Goal: Task Accomplishment & Management: Manage account settings

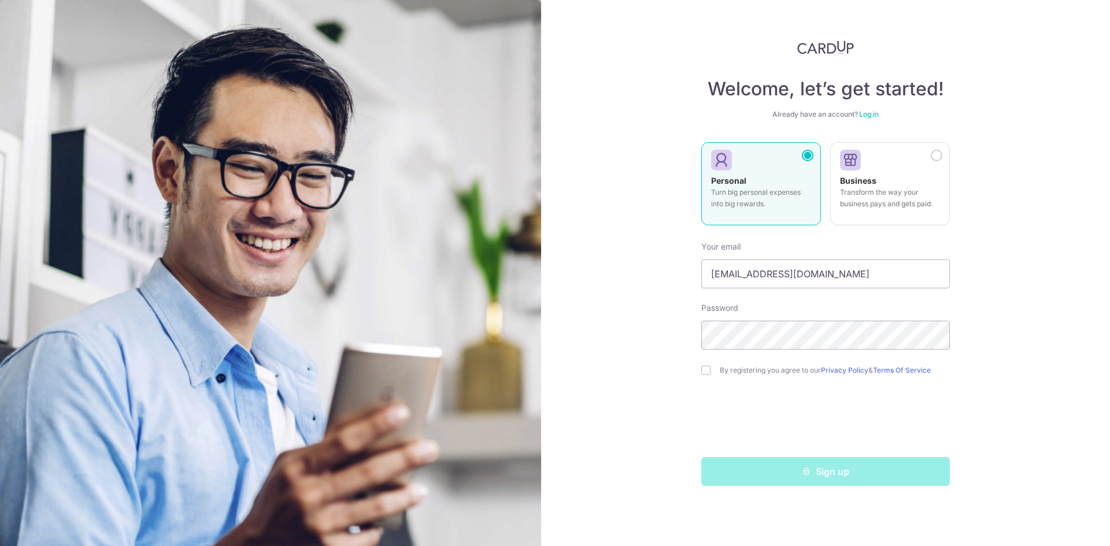
click at [867, 110] on link "Log in" at bounding box center [869, 114] width 20 height 9
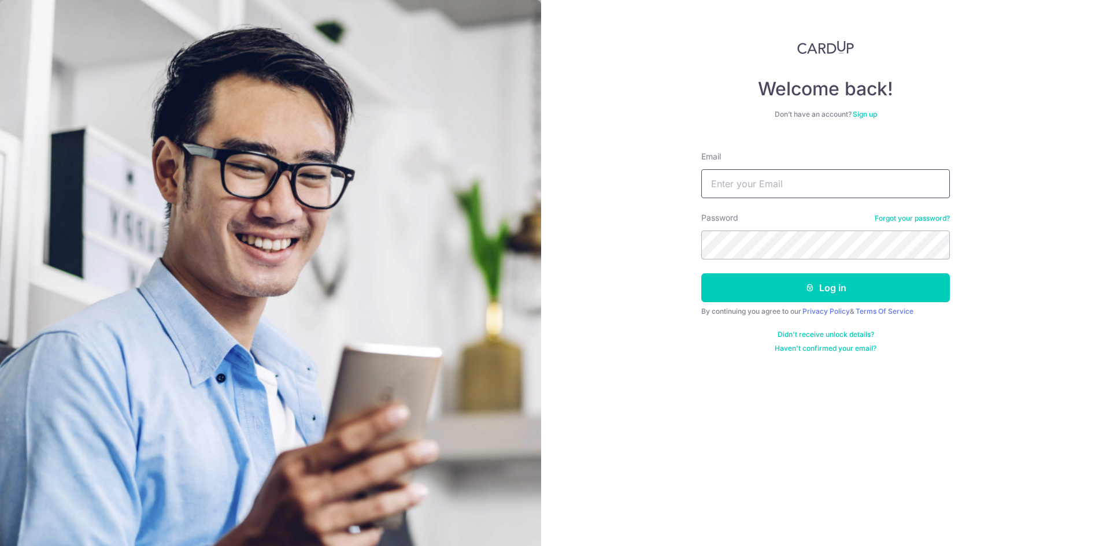
type input "[EMAIL_ADDRESS][DOMAIN_NAME]"
